Goal: Navigation & Orientation: Find specific page/section

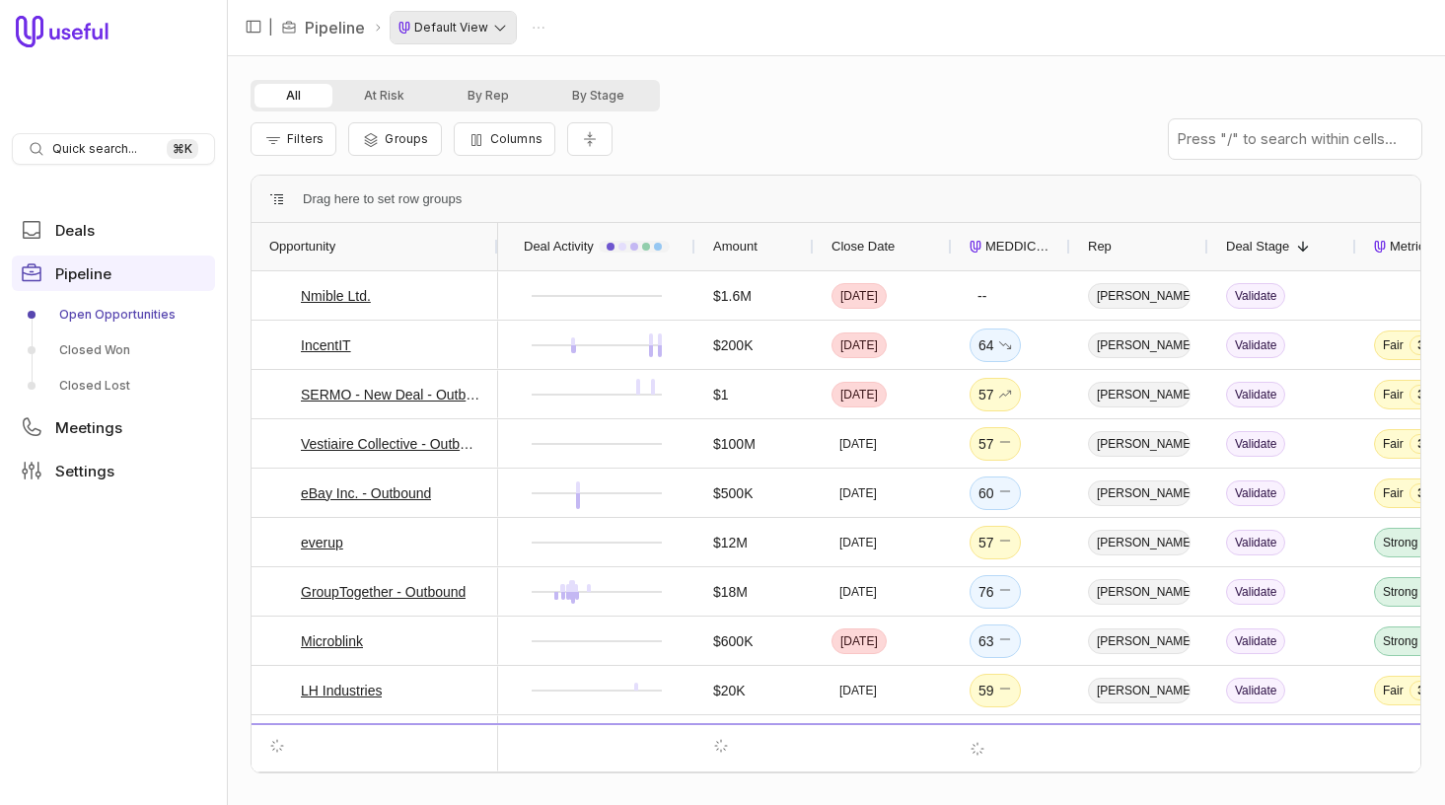
click at [477, 36] on html "Quick search... ⌘ K Deals Pipeline Open Opportunities Closed Won Closed Lost Me…" at bounding box center [722, 402] width 1445 height 805
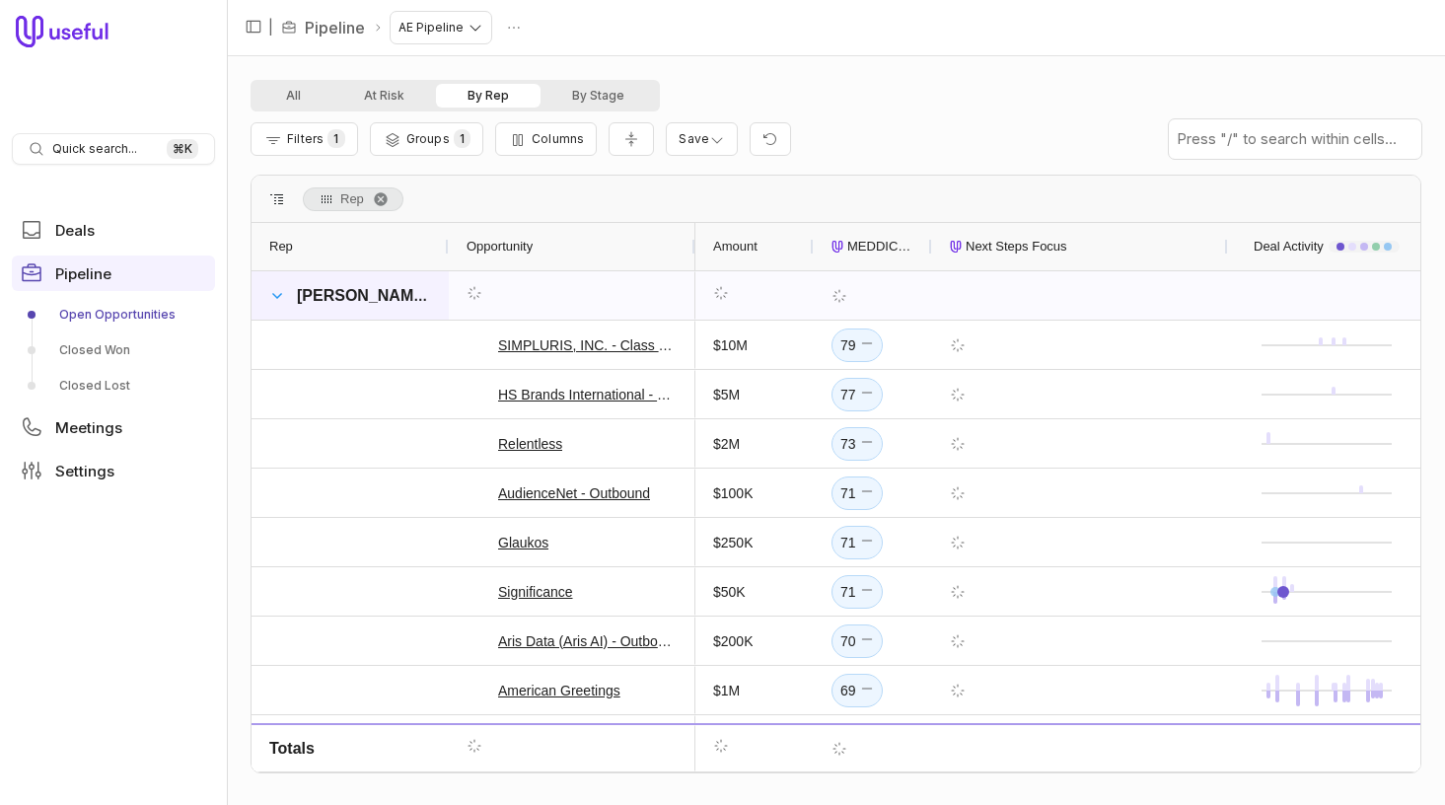
click at [275, 292] on span at bounding box center [277, 296] width 16 height 16
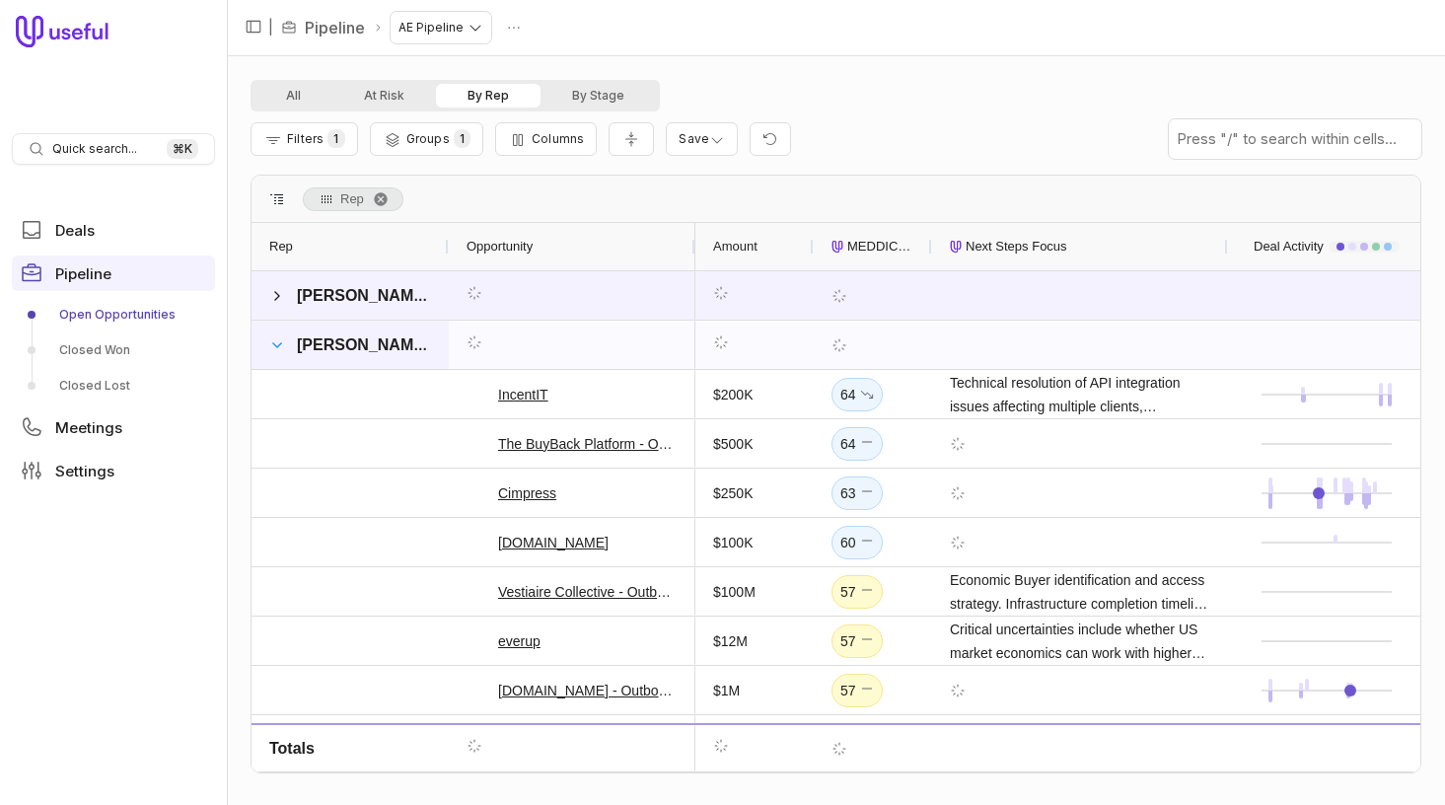
click at [284, 342] on span at bounding box center [277, 345] width 16 height 16
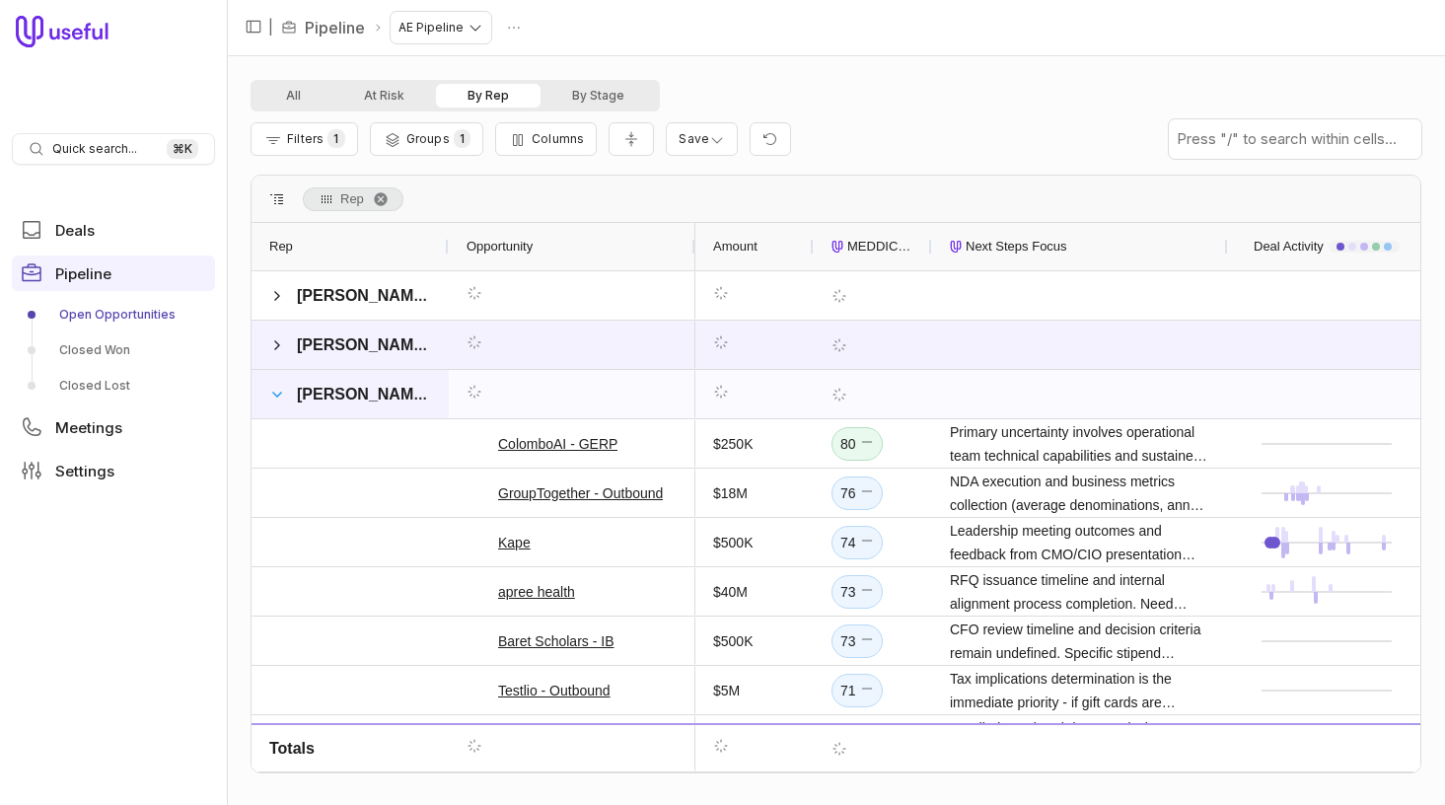
click at [274, 392] on span at bounding box center [277, 395] width 16 height 16
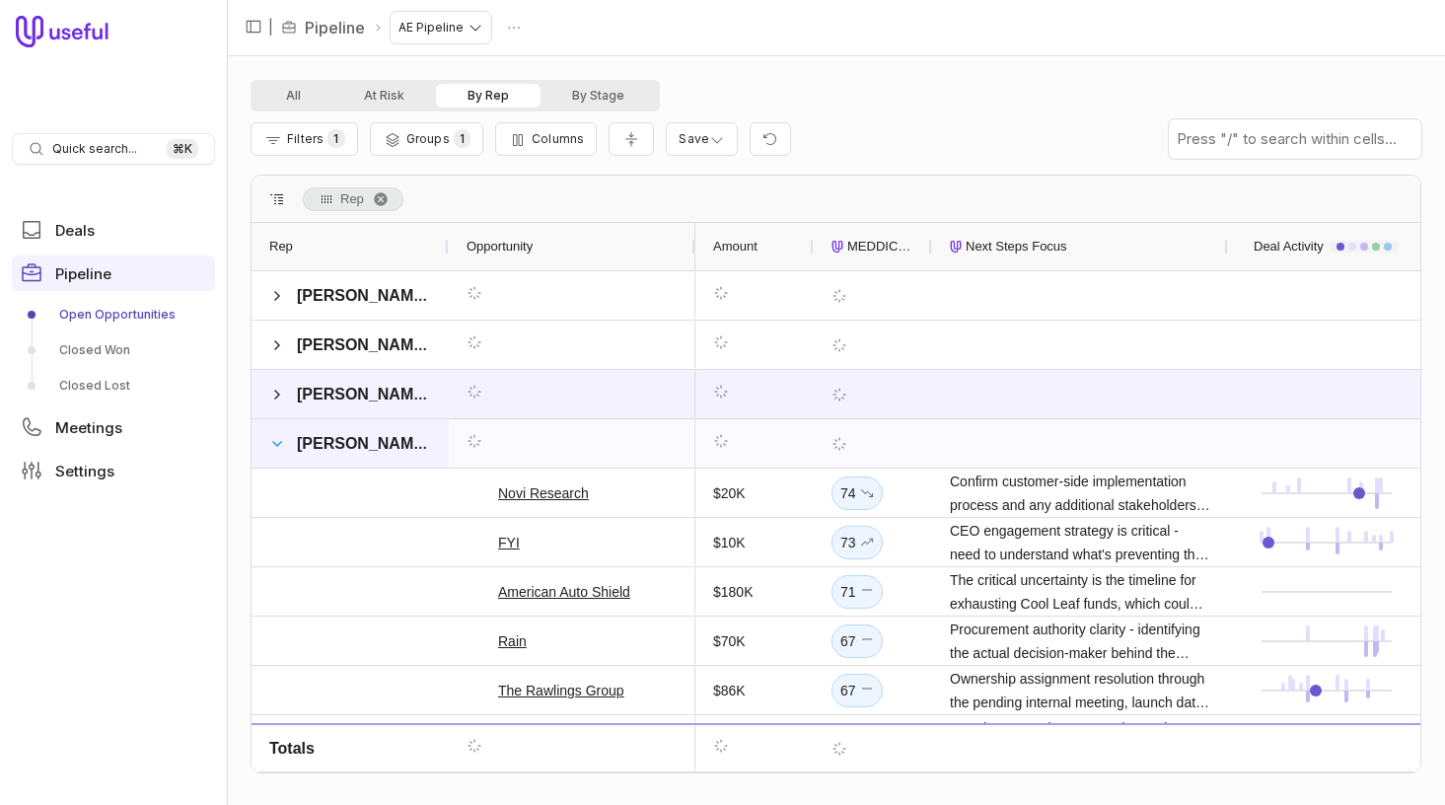
click at [276, 450] on span at bounding box center [277, 444] width 16 height 16
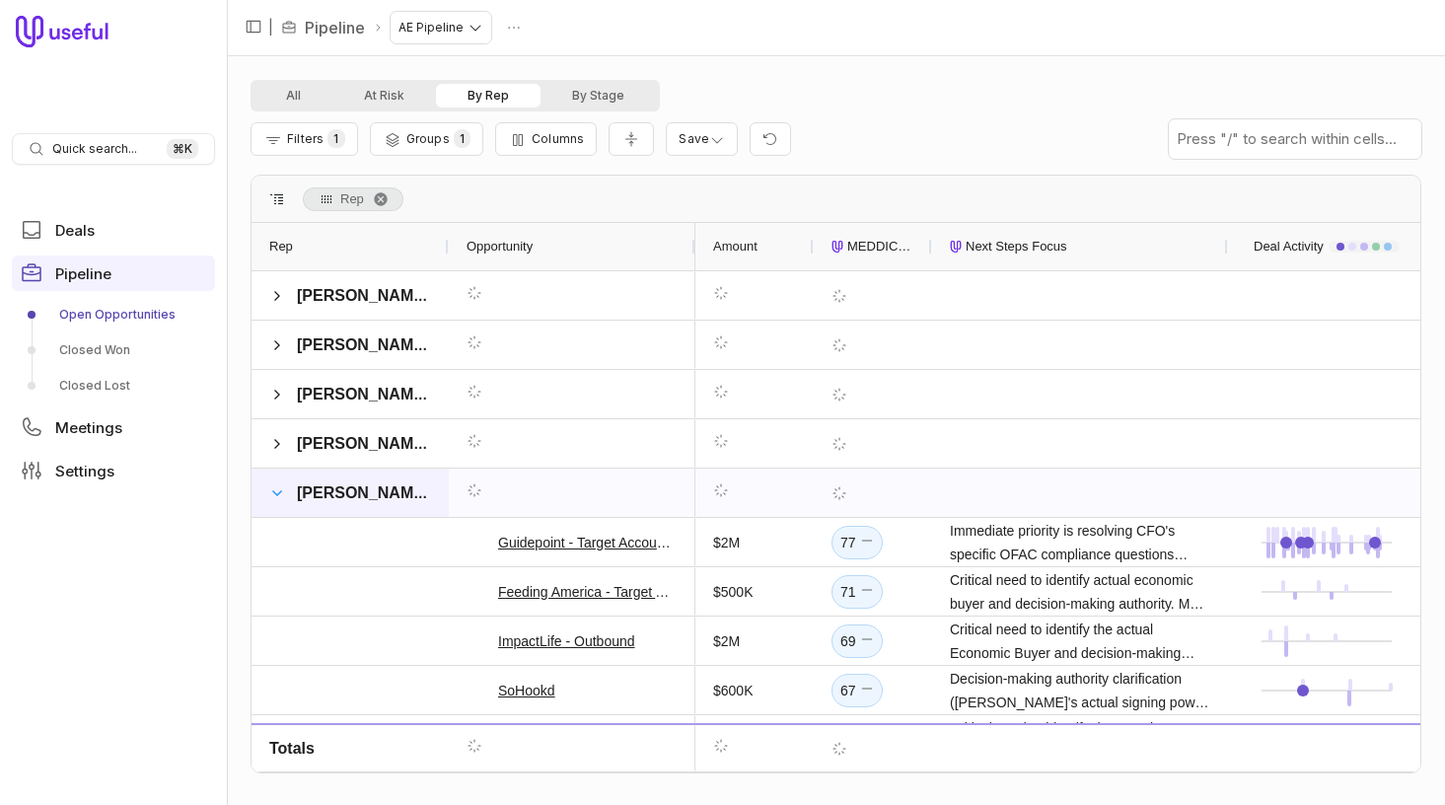
click at [282, 497] on span at bounding box center [277, 493] width 16 height 16
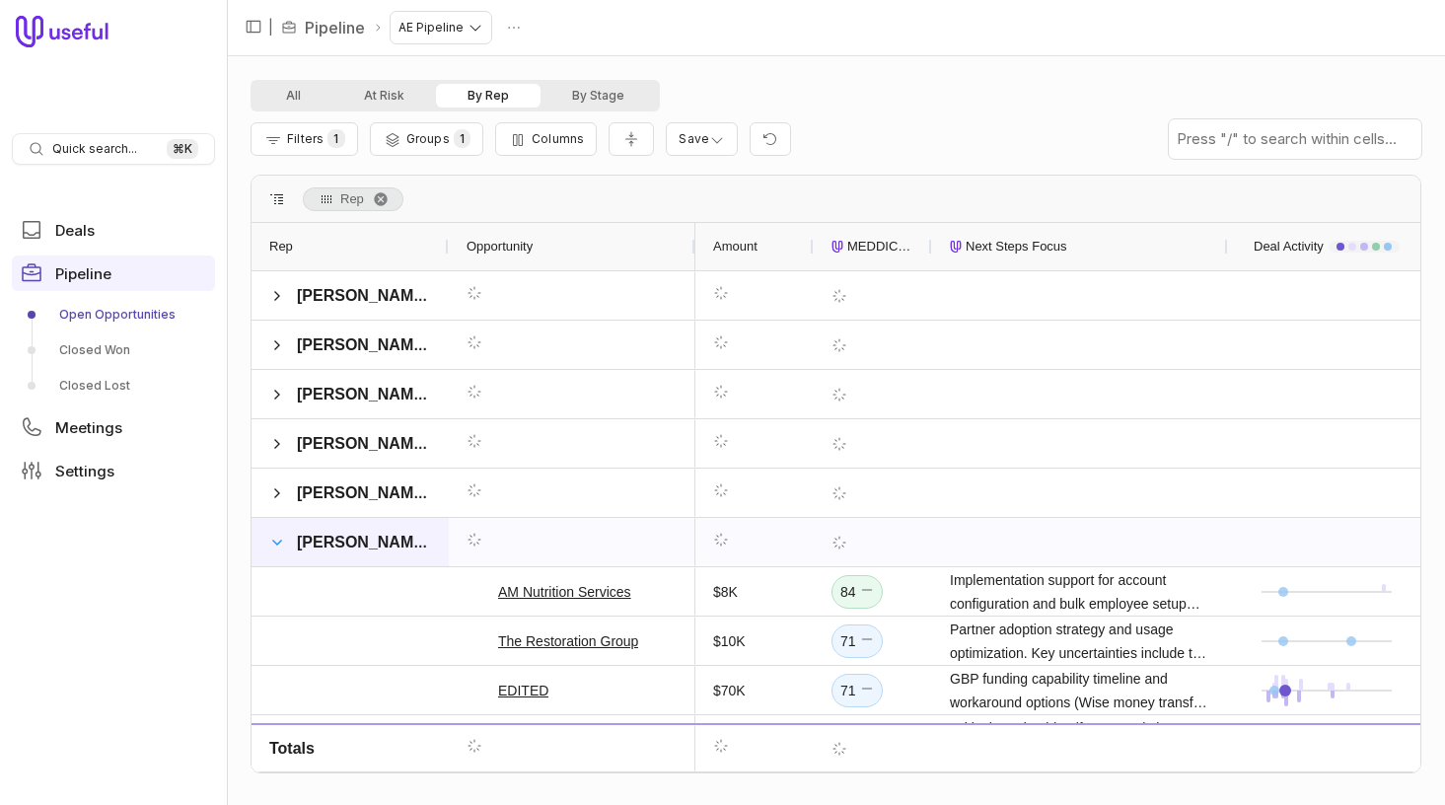
click at [273, 547] on span at bounding box center [277, 543] width 16 height 16
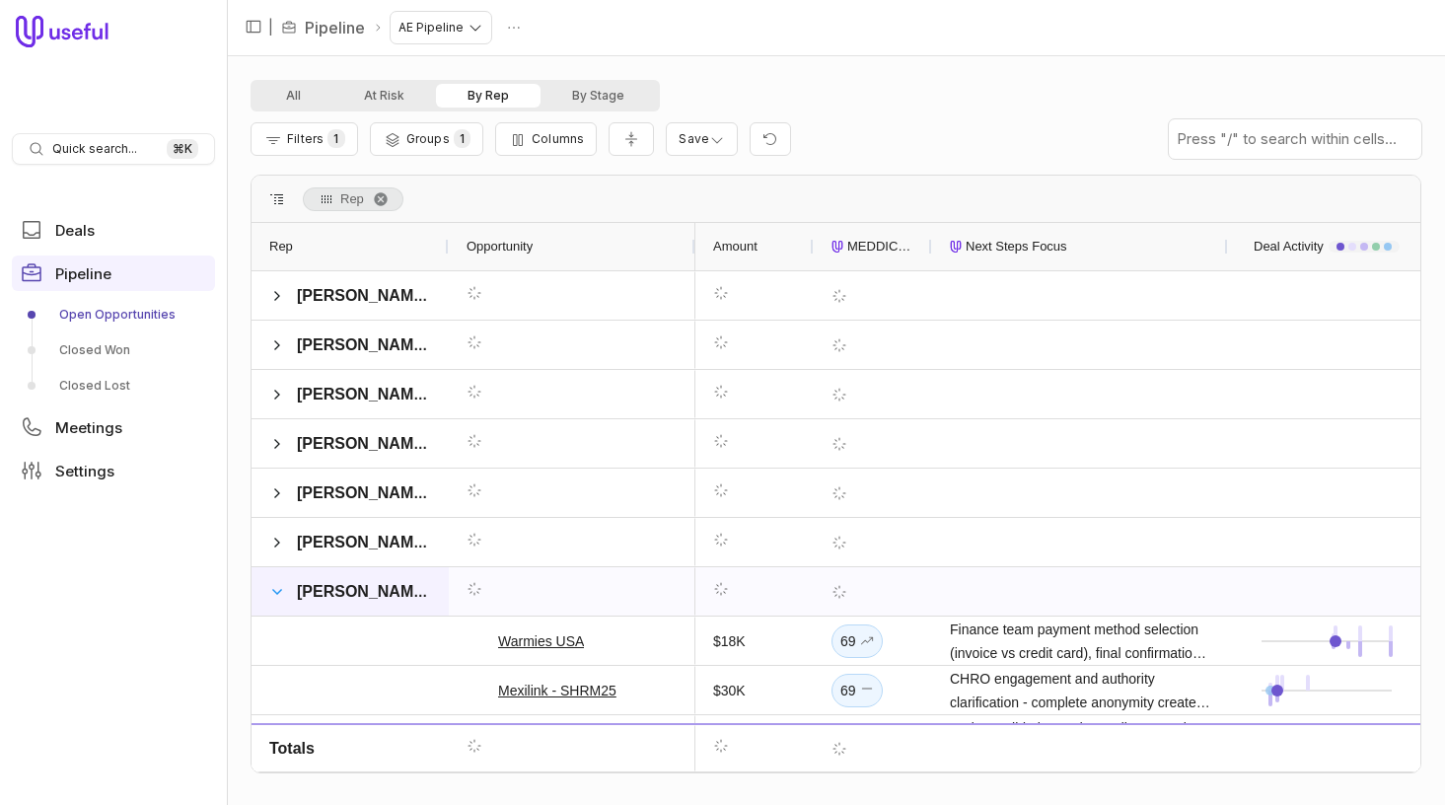
click at [282, 585] on span at bounding box center [277, 592] width 16 height 16
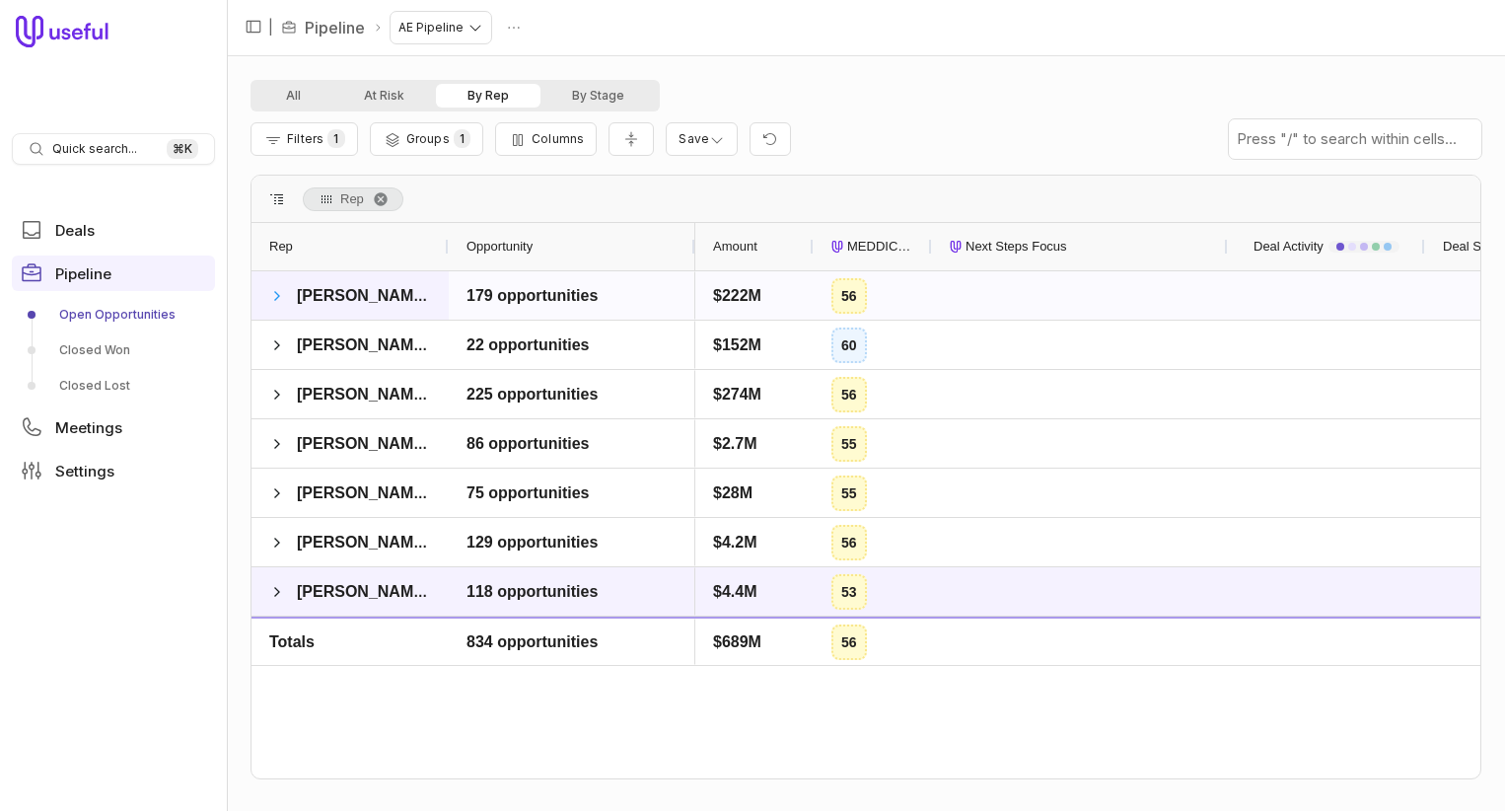
click at [271, 298] on span at bounding box center [277, 296] width 16 height 16
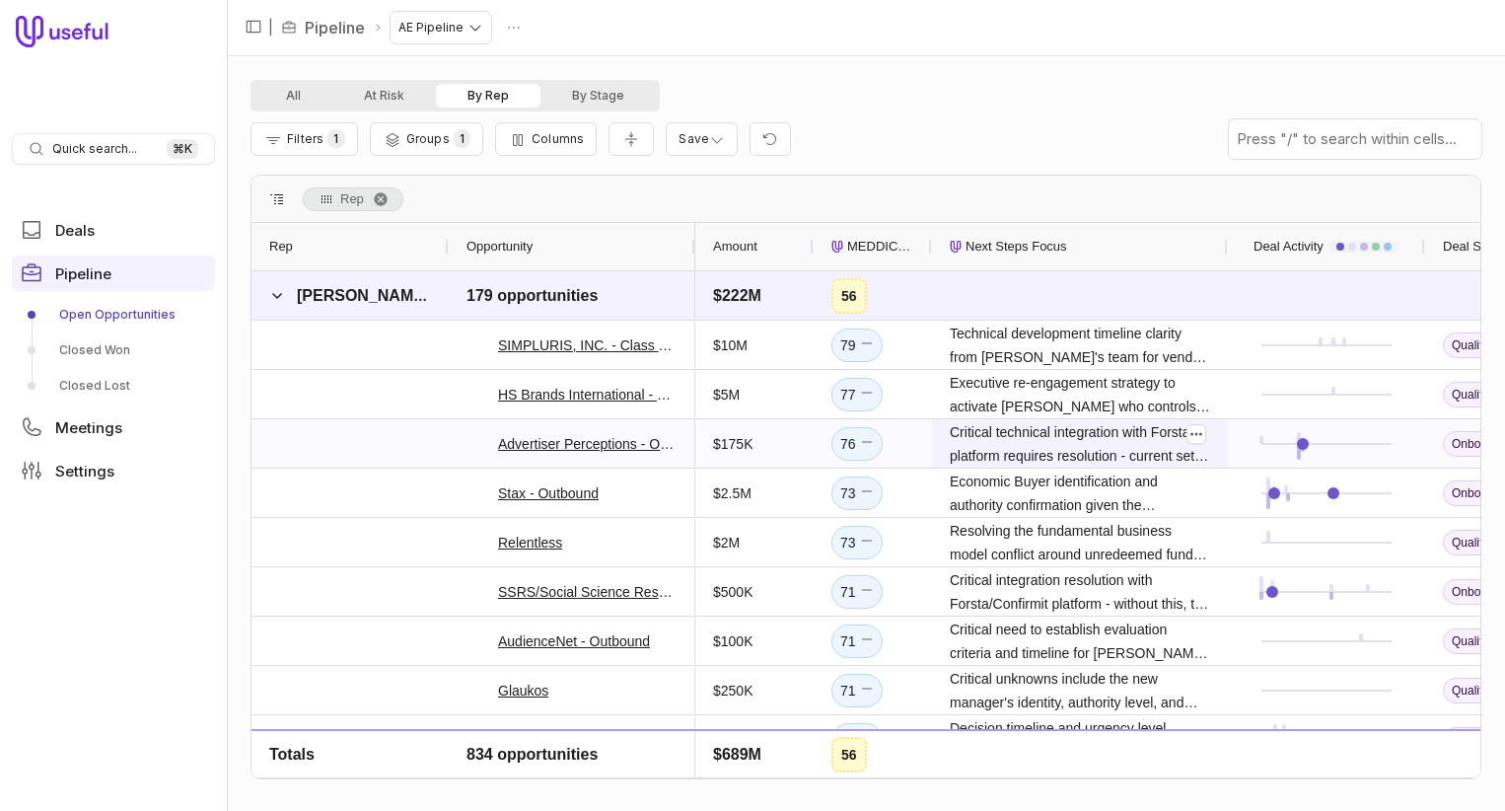
click at [1056, 441] on span "Critical technical integration with Forsta platform requires resolution - curre…" at bounding box center [1080, 443] width 260 height 47
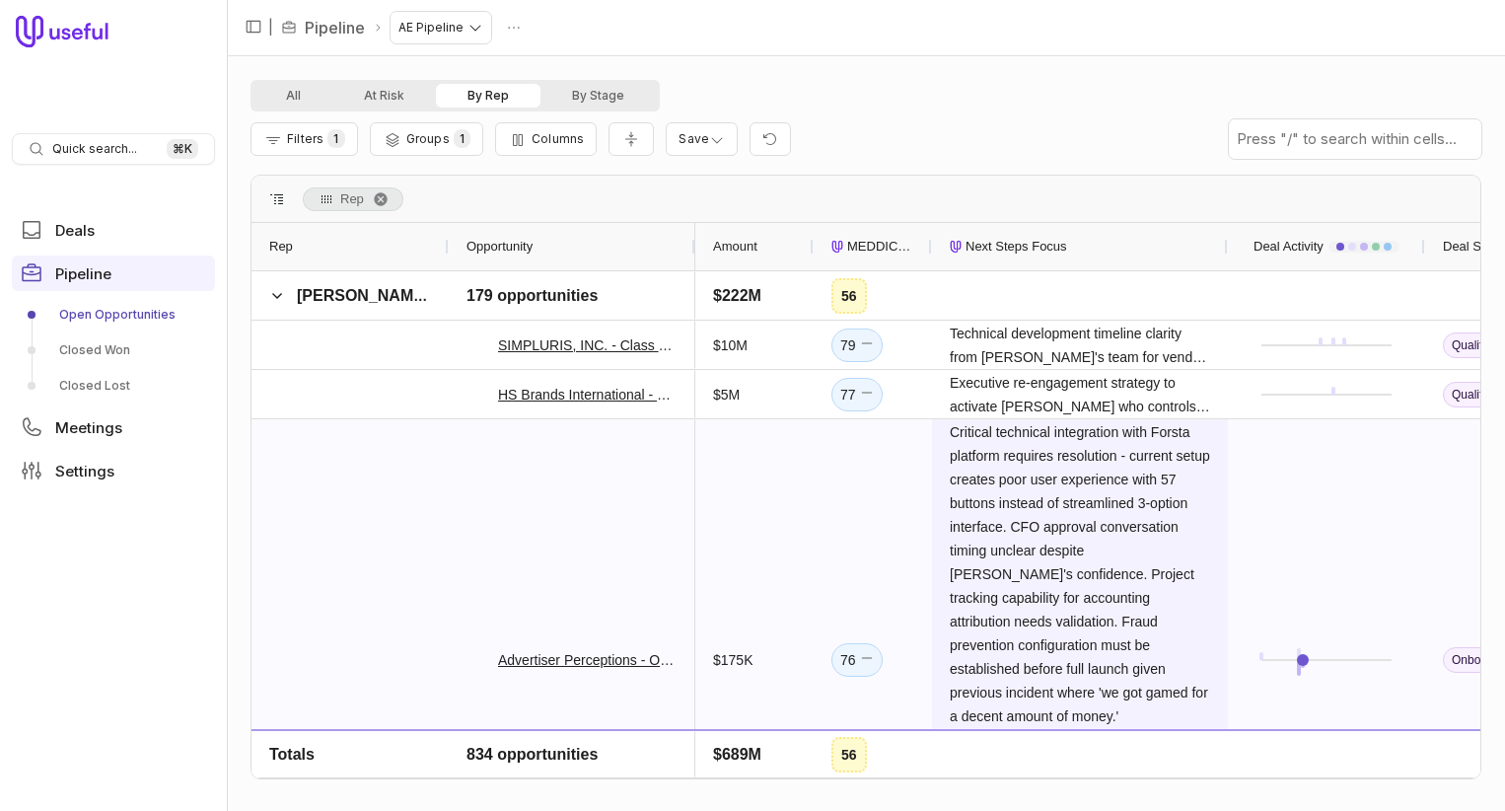
click at [999, 446] on span "Critical technical integration with Forsta platform requires resolution - curre…" at bounding box center [1080, 574] width 260 height 308
click at [1045, 453] on span "Critical technical integration with Forsta platform requires resolution - curre…" at bounding box center [1080, 574] width 260 height 308
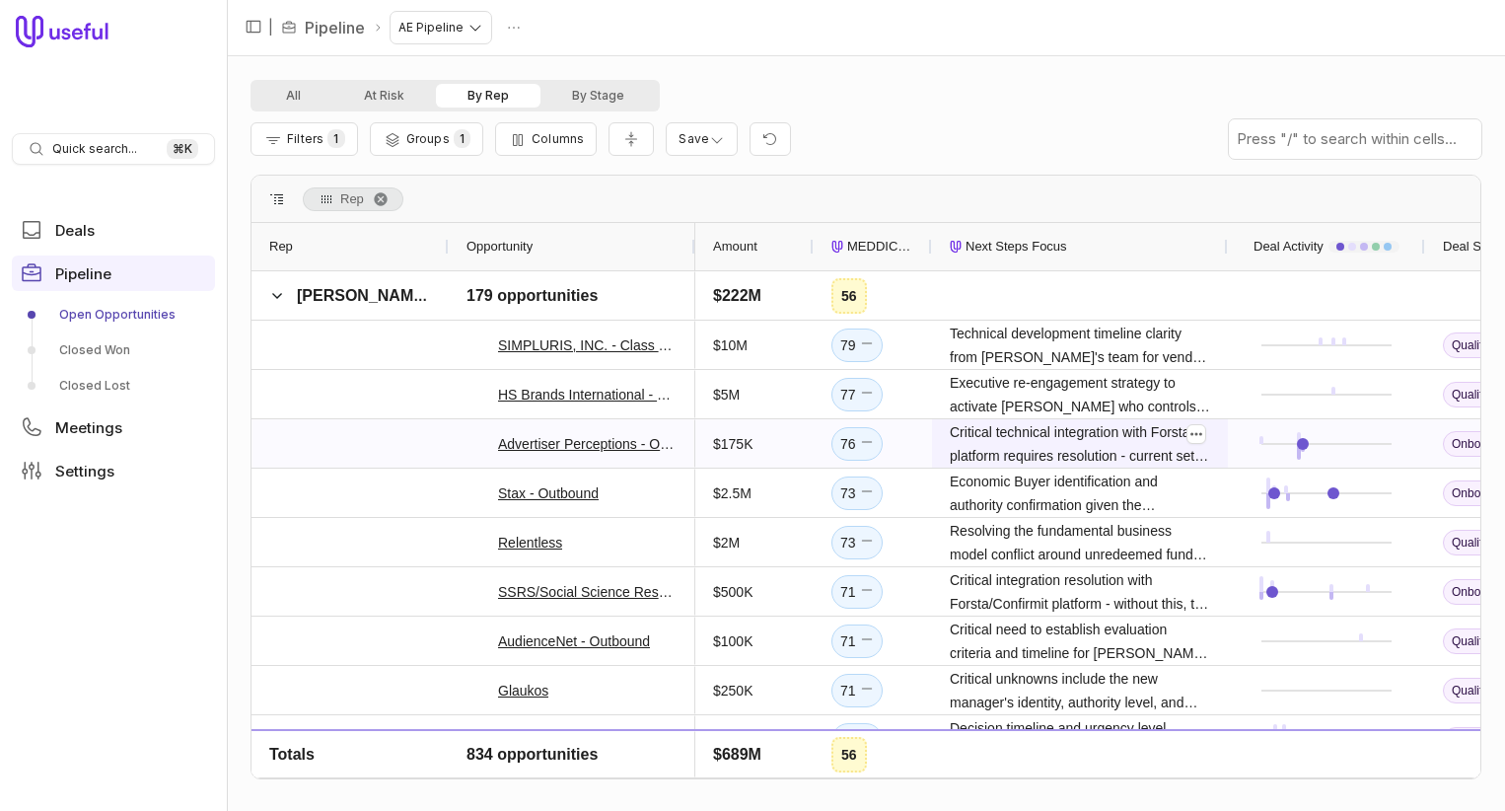
click at [1052, 450] on span "Critical technical integration with Forsta platform requires resolution - curre…" at bounding box center [1080, 443] width 260 height 47
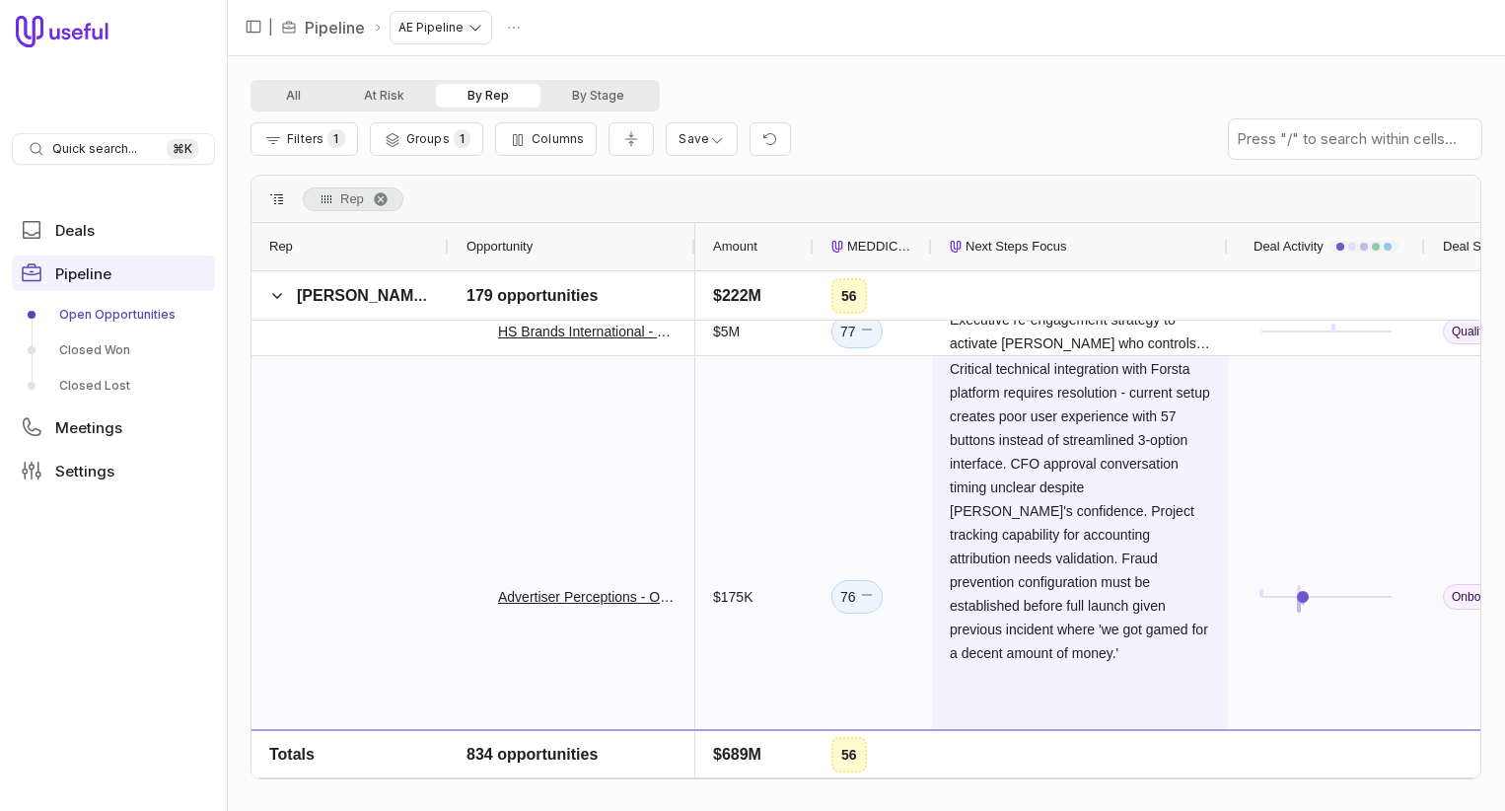
click at [1085, 531] on span "Critical technical integration with Forsta platform requires resolution - curre…" at bounding box center [1080, 511] width 260 height 308
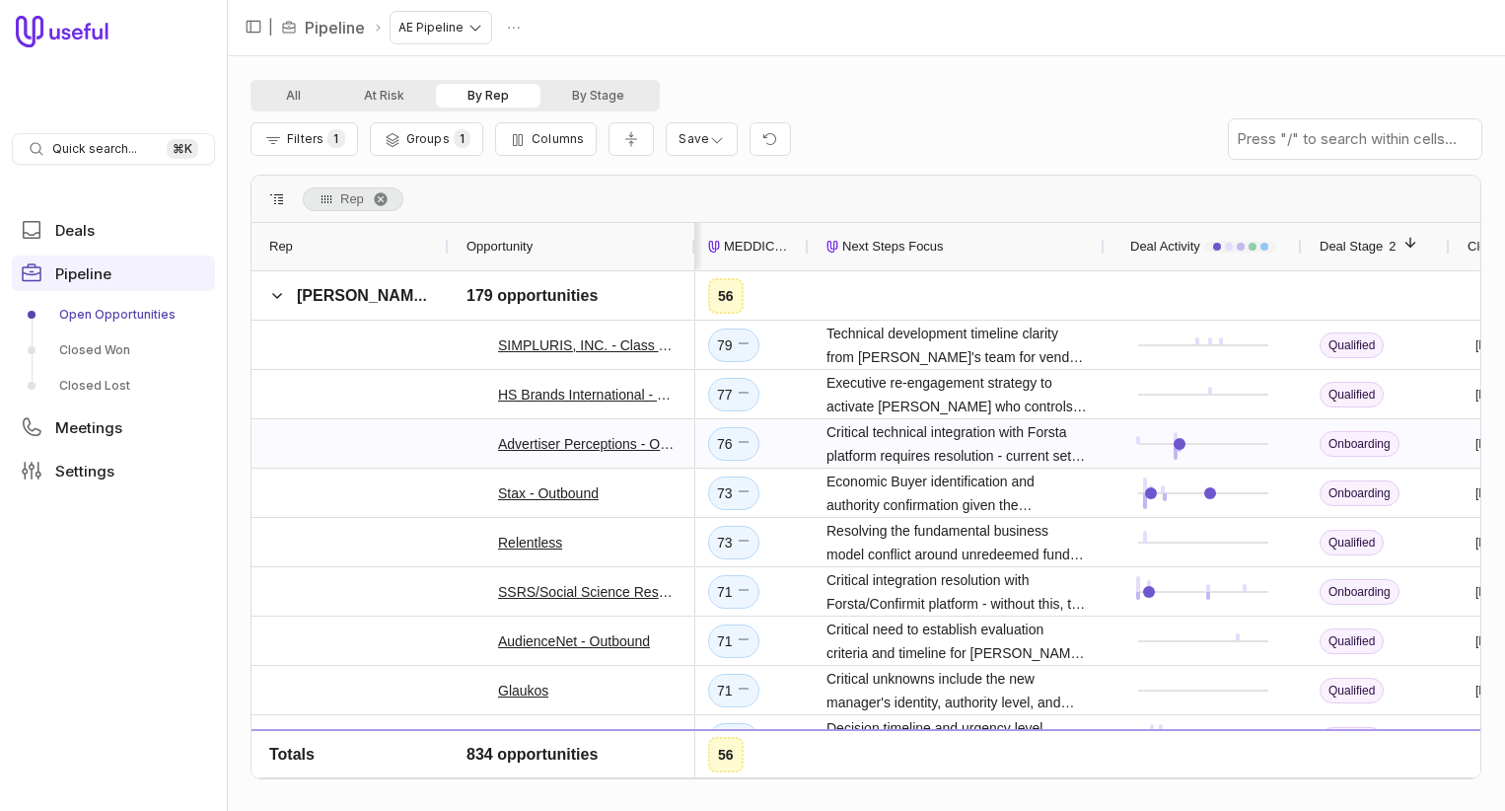
scroll to position [0, 142]
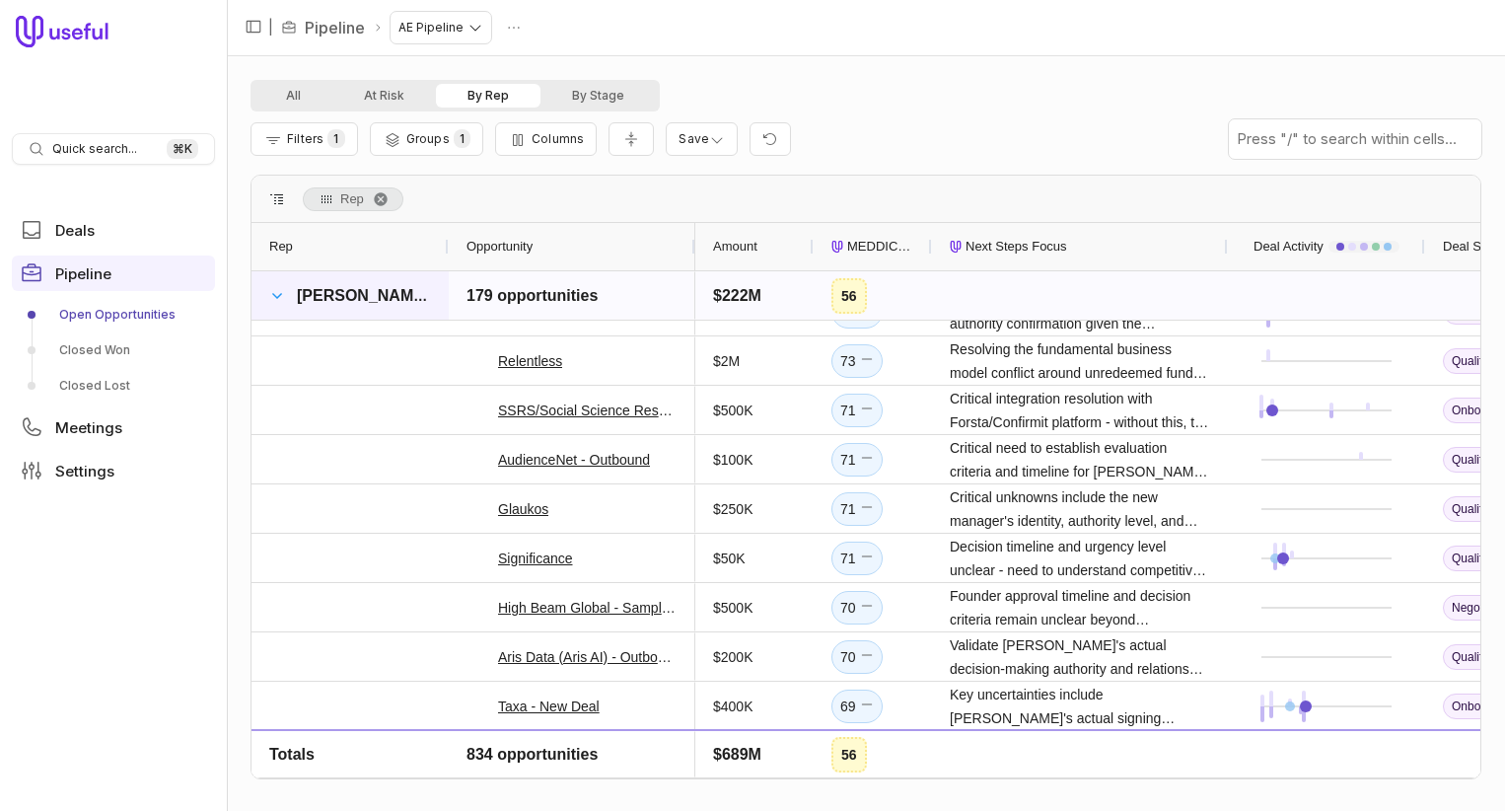
click at [275, 298] on span at bounding box center [277, 296] width 16 height 16
